Goal: Find specific page/section: Find specific page/section

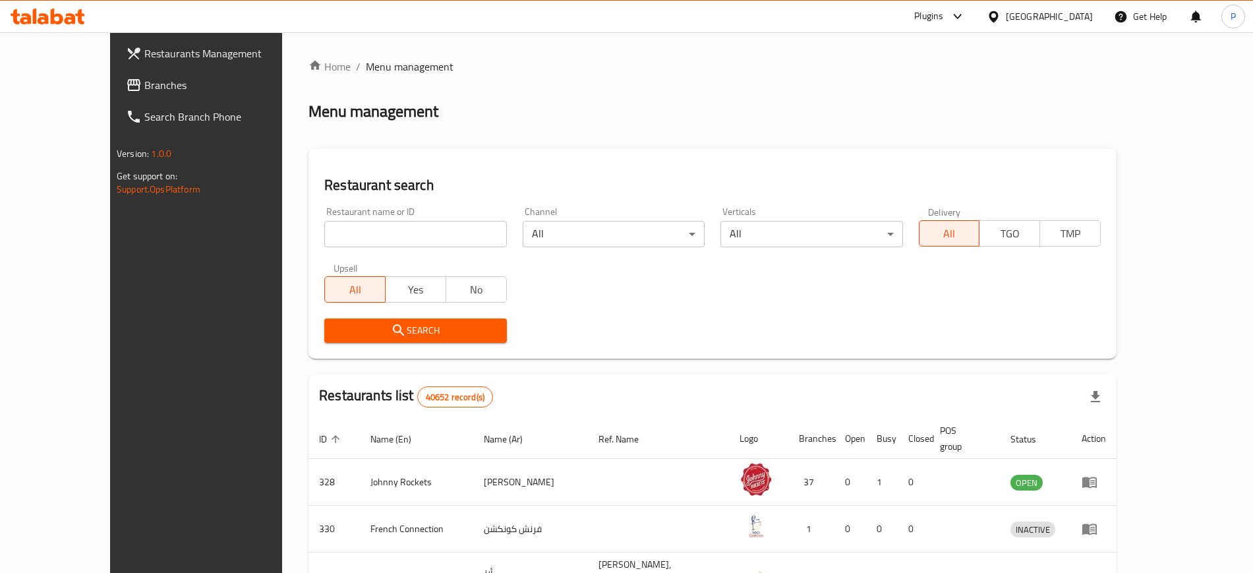
click at [406, 235] on input "search" at bounding box center [415, 234] width 182 height 26
paste input "MAMMU TEA"
type input "MAMMU TEA"
click button "Search" at bounding box center [415, 330] width 182 height 24
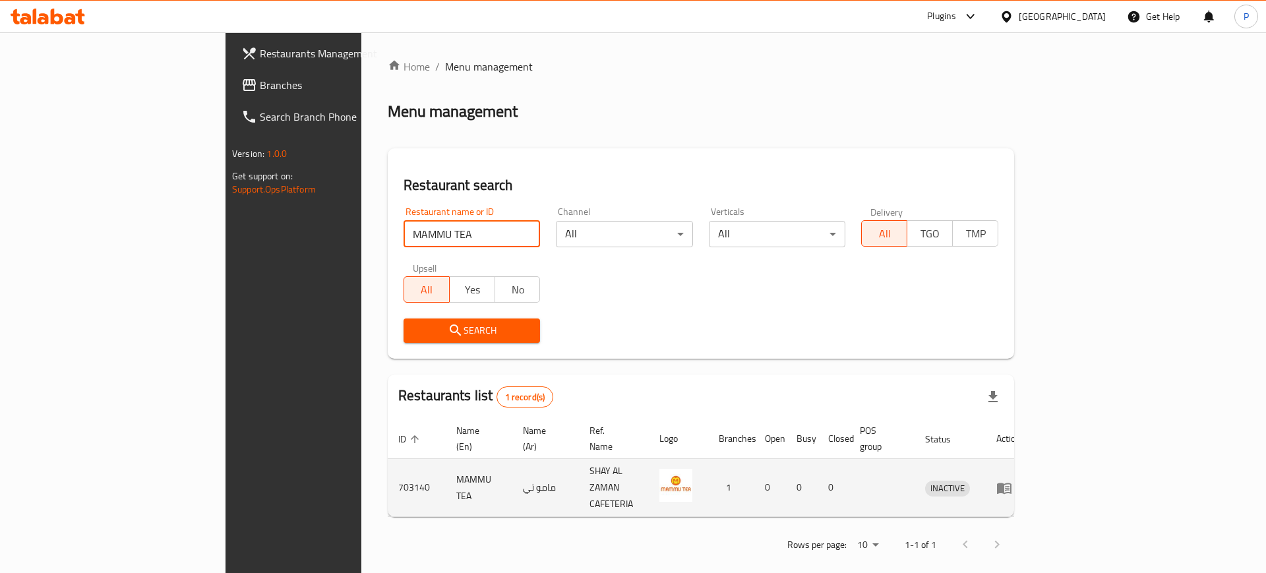
click at [1012, 480] on icon "enhanced table" at bounding box center [1004, 488] width 16 height 16
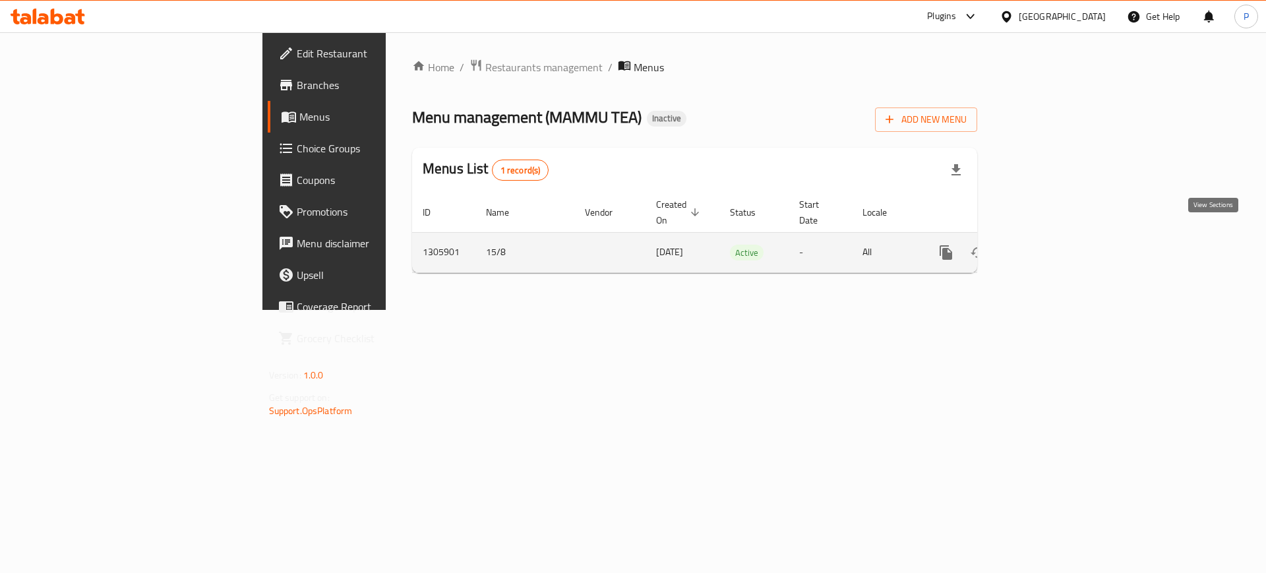
click at [1049, 245] on icon "enhanced table" at bounding box center [1041, 253] width 16 height 16
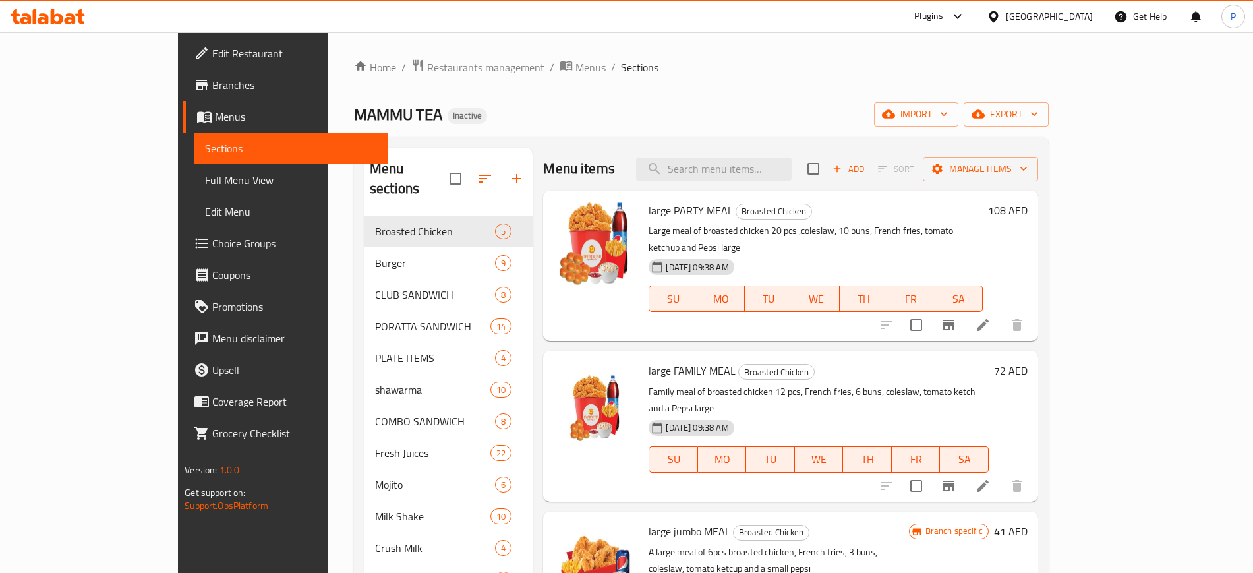
click at [212, 48] on span "Edit Restaurant" at bounding box center [294, 53] width 164 height 16
